Goal: Task Accomplishment & Management: Manage account settings

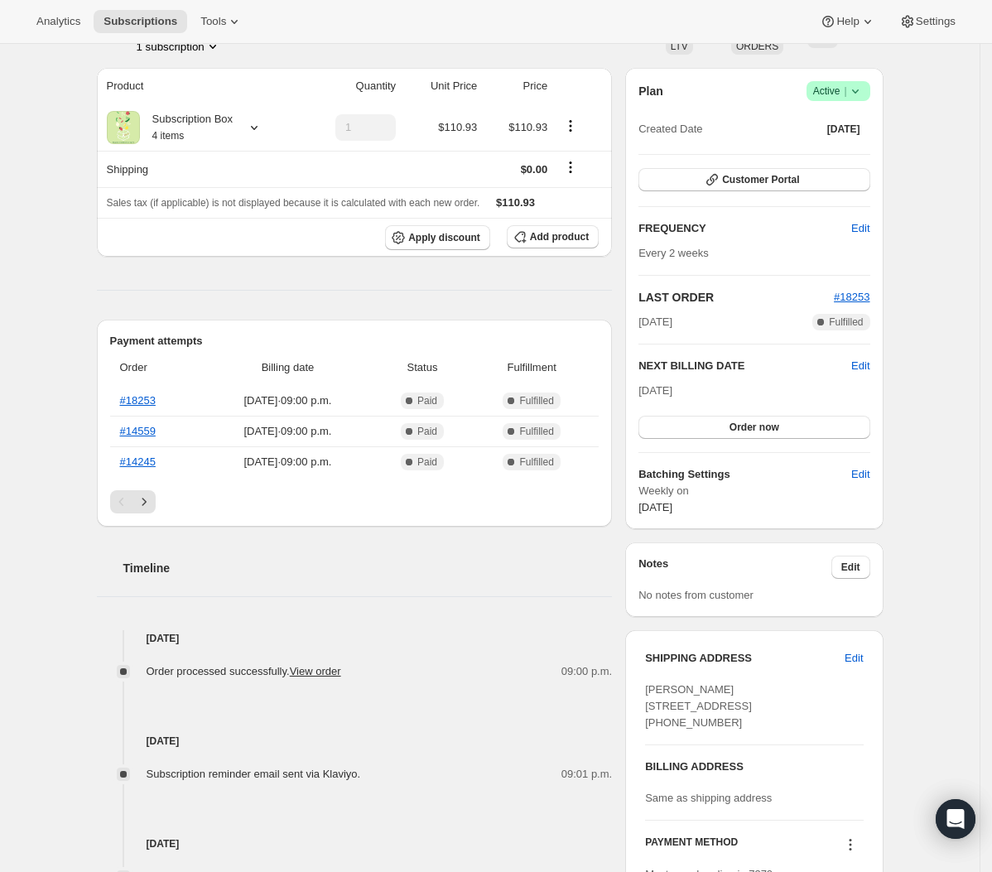
scroll to position [137, 0]
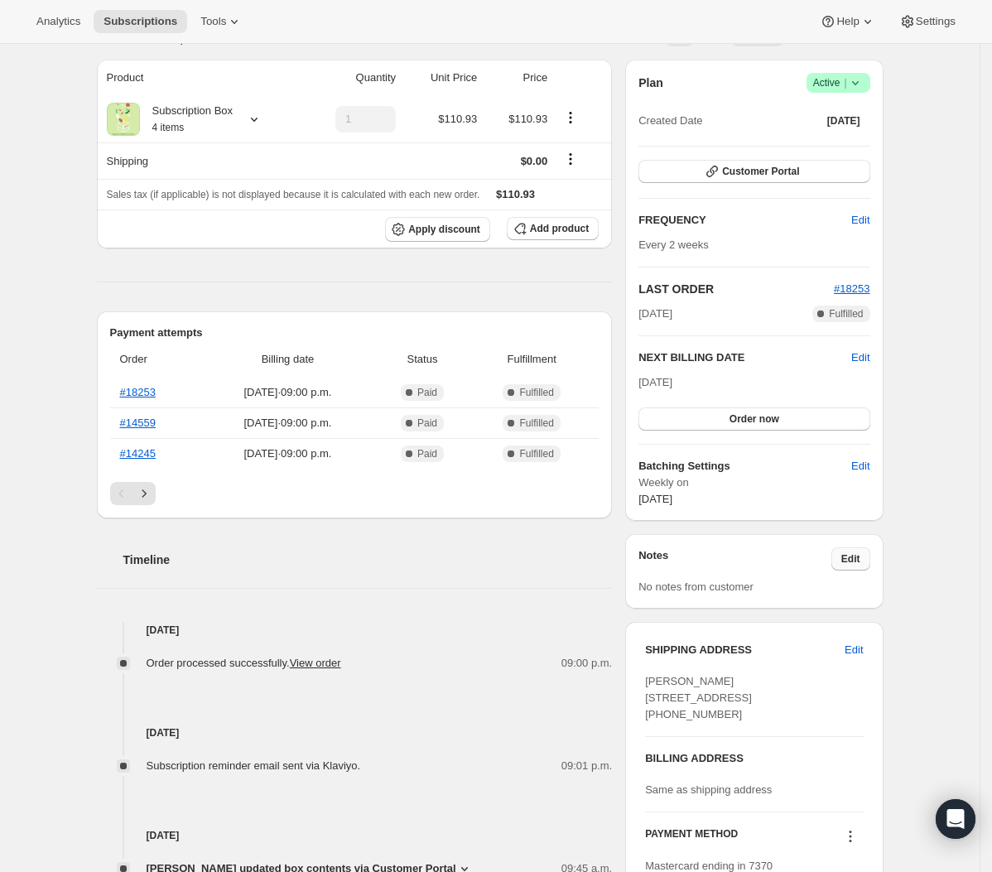
click at [852, 559] on span "Edit" at bounding box center [851, 559] width 19 height 13
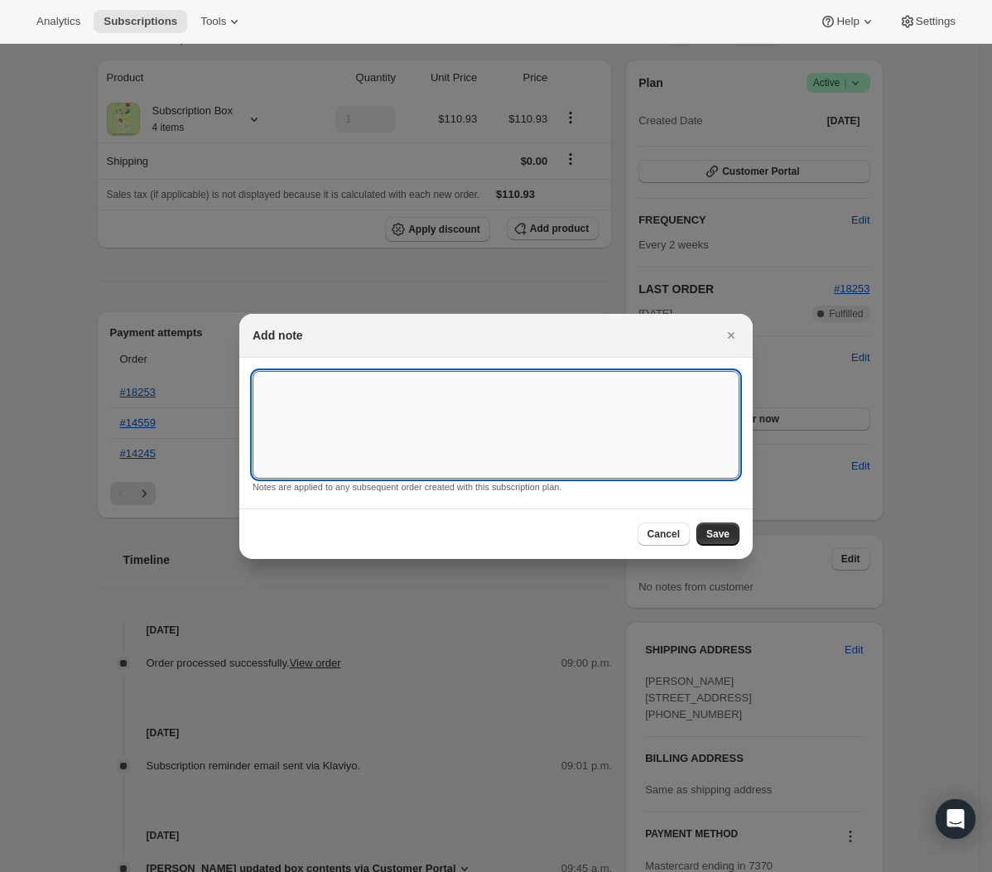
click at [392, 407] on textarea ":rc1:" at bounding box center [496, 425] width 487 height 108
paste textarea "Please leave at back gate"
type textarea "Please leave at back gate - back gate is visible from the driveway. DO NOT leav…"
click at [717, 531] on span "Save" at bounding box center [718, 534] width 23 height 13
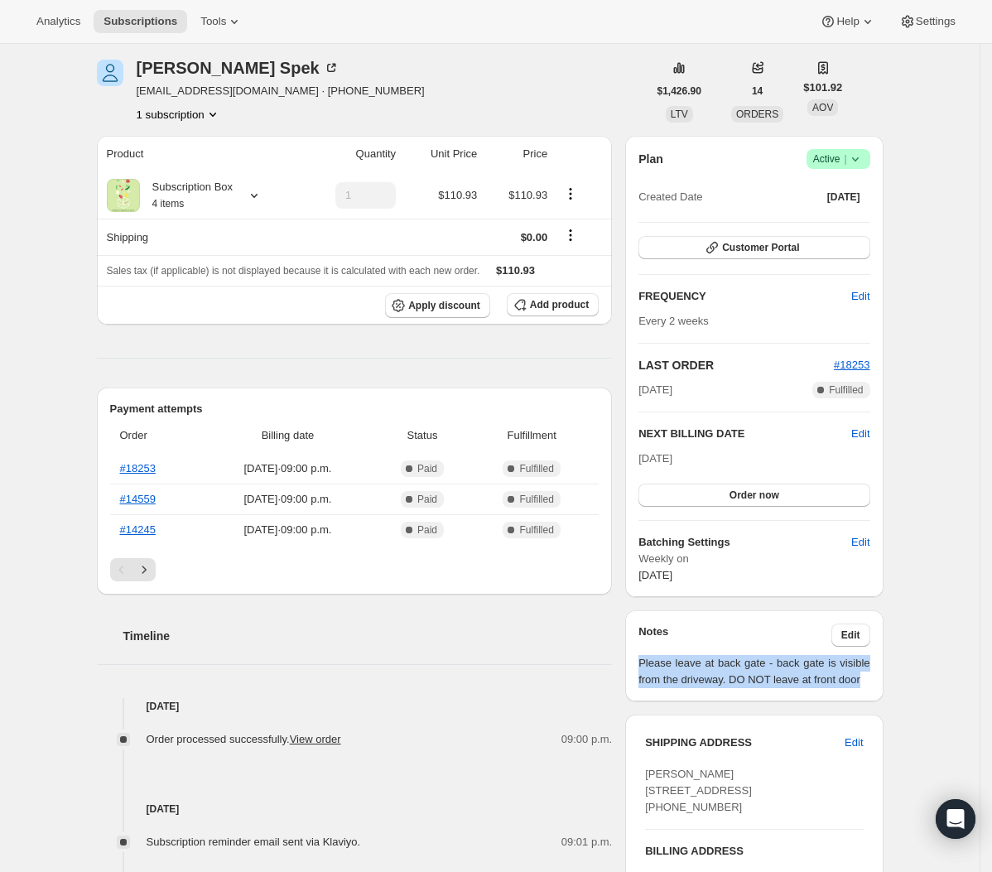
drag, startPoint x: 712, startPoint y: 698, endPoint x: 639, endPoint y: 668, distance: 78.8
click at [640, 667] on div "Notes Edit Please leave at back gate - back gate is visible from the driveway. …" at bounding box center [754, 656] width 258 height 91
copy span "Please leave at back gate - back gate is visible from the driveway. DO NOT leav…"
